Goal: Information Seeking & Learning: Learn about a topic

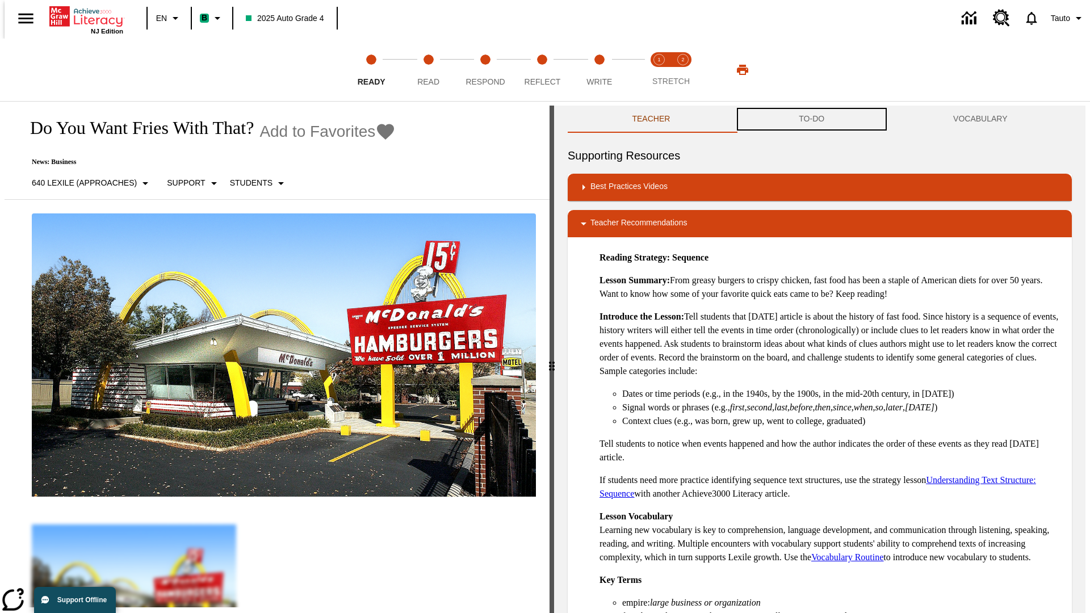
click at [811, 119] on button "TO-DO" at bounding box center [811, 119] width 154 height 27
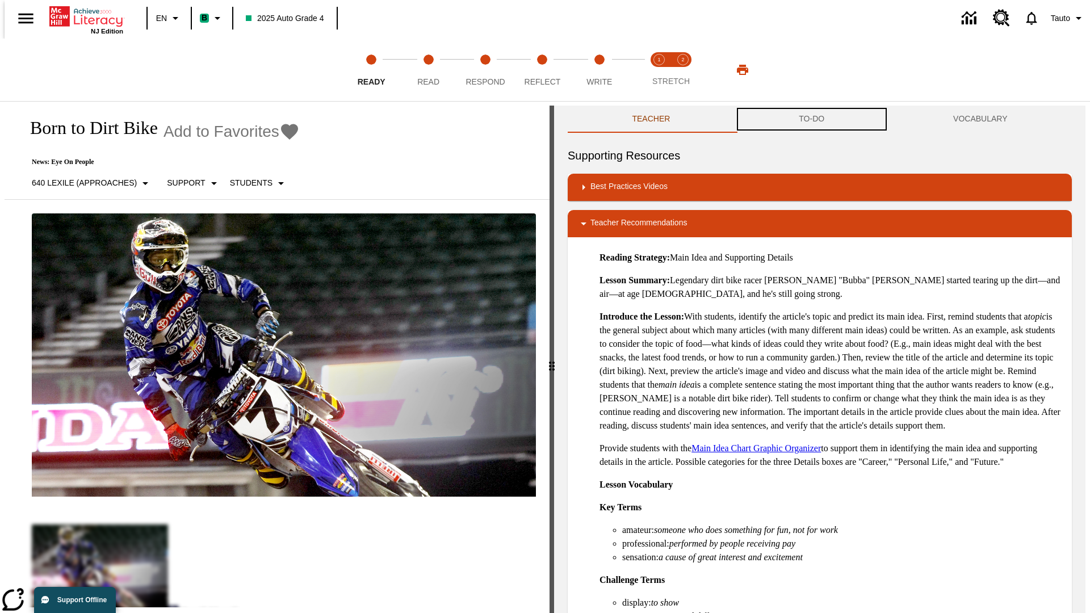
click at [811, 119] on button "TO-DO" at bounding box center [811, 119] width 154 height 27
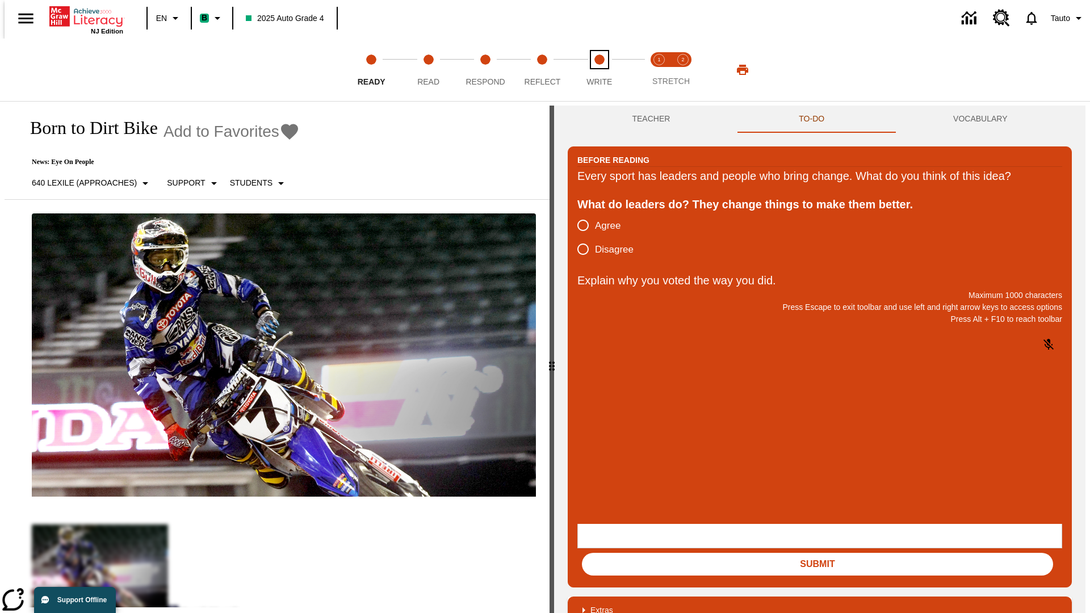
click at [599, 70] on span "Write" at bounding box center [599, 77] width 26 height 20
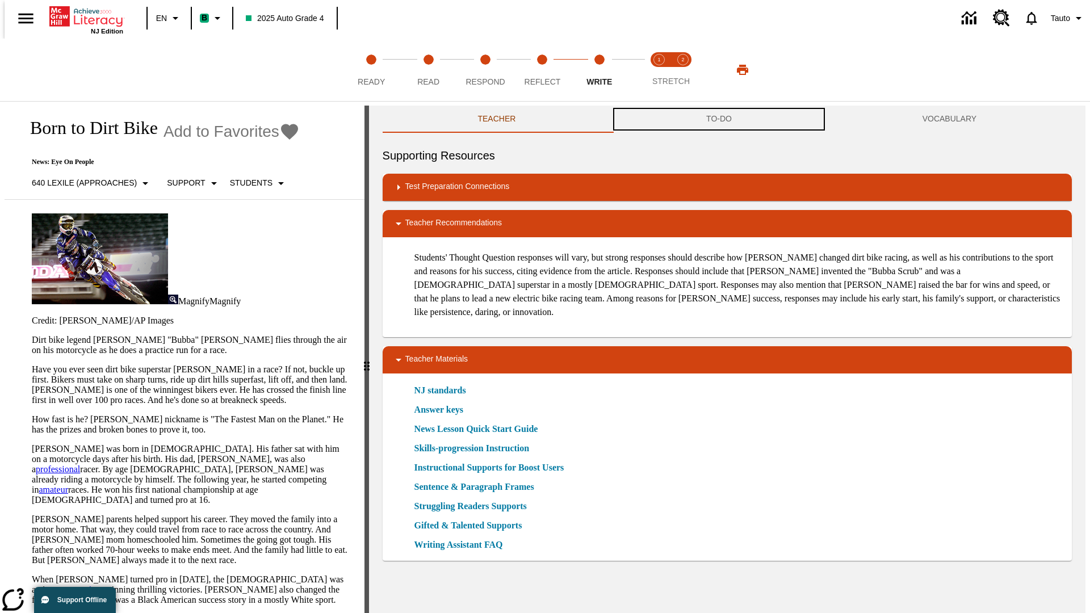
scroll to position [1, 0]
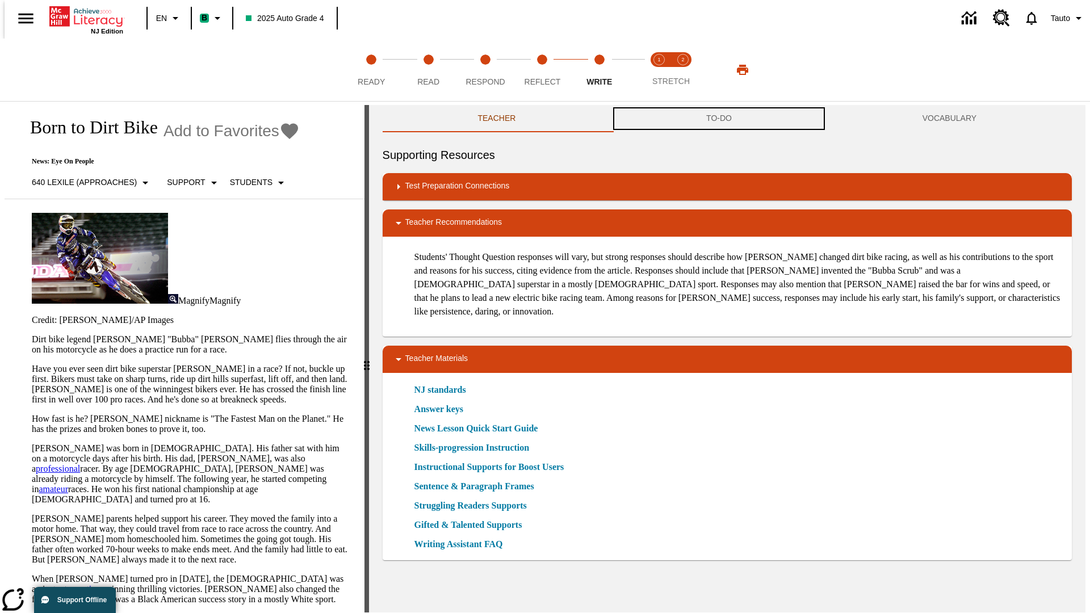
click at [719, 119] on button "TO-DO" at bounding box center [719, 118] width 216 height 27
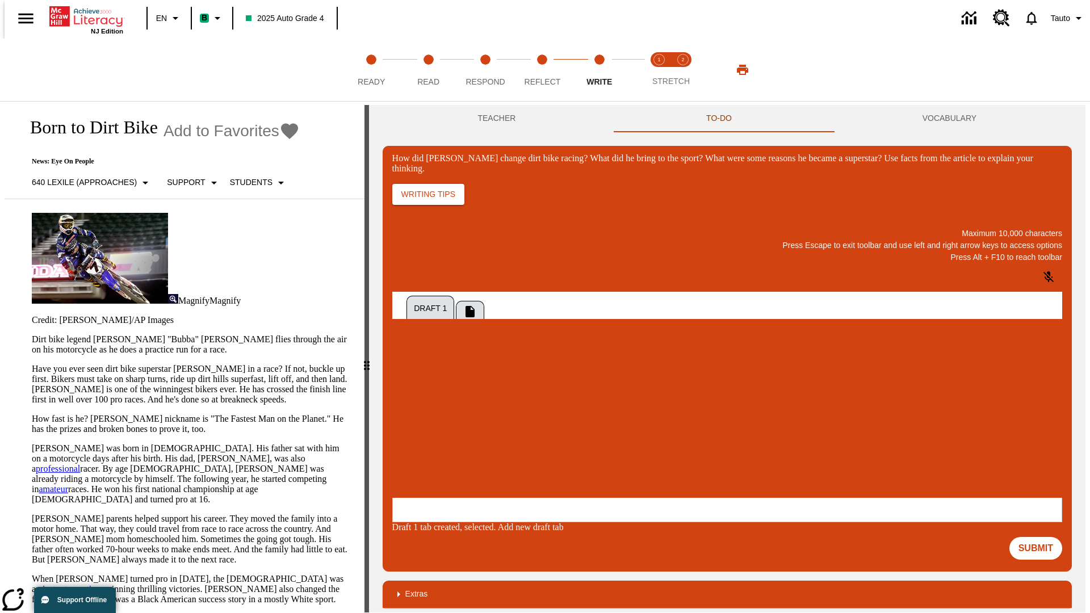
scroll to position [0, 0]
